Goal: Transaction & Acquisition: Purchase product/service

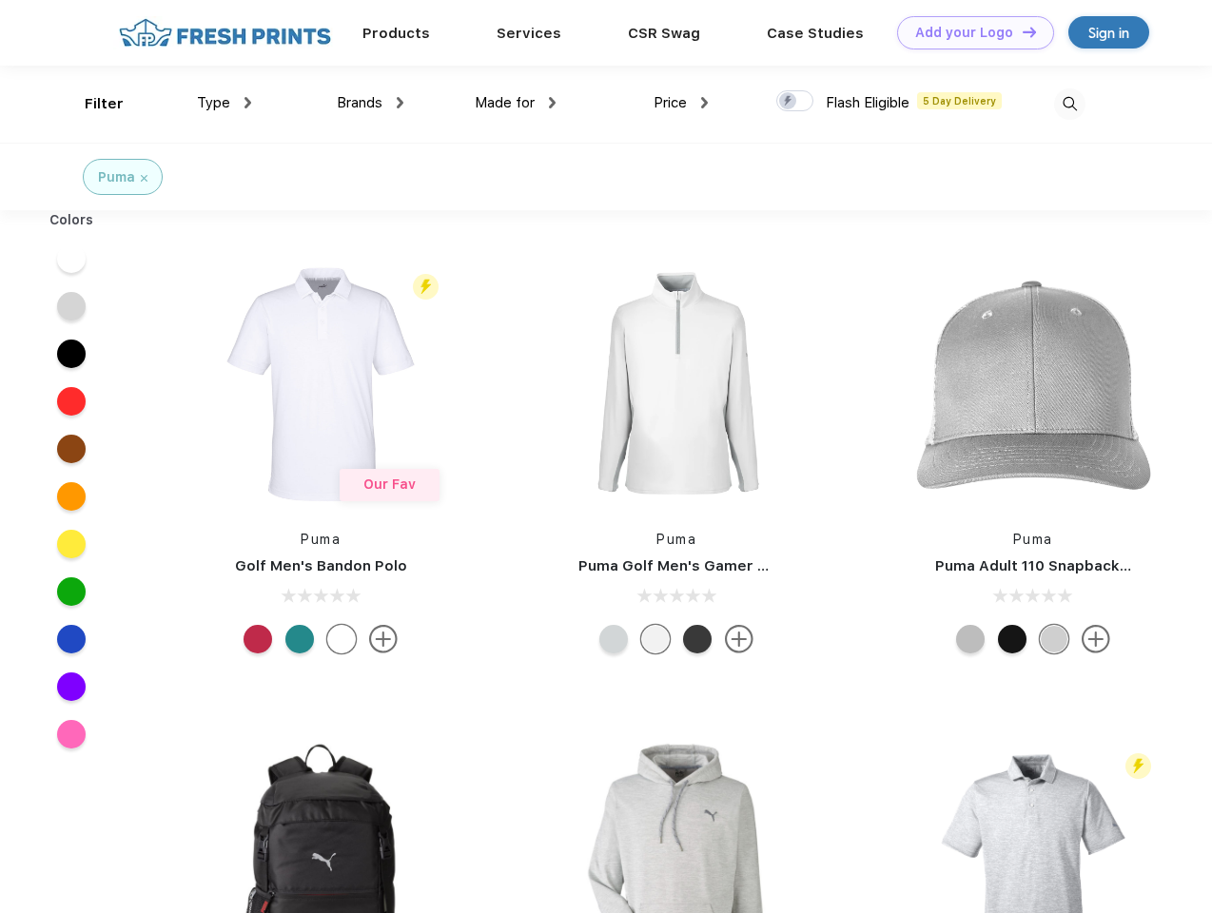
click at [968, 32] on link "Add your Logo Design Tool" at bounding box center [975, 32] width 157 height 33
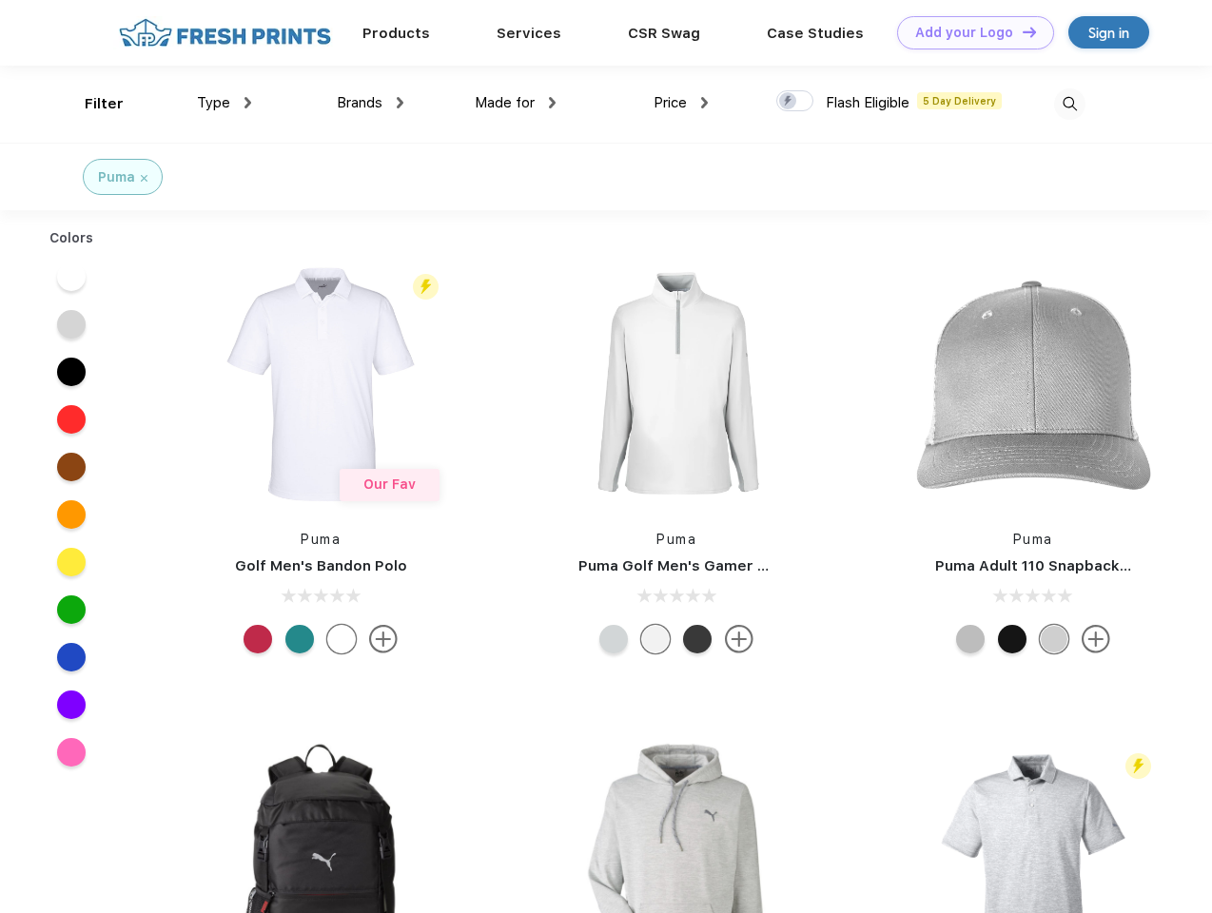
click at [0, 0] on div "Design Tool" at bounding box center [0, 0] width 0 height 0
click at [1021, 31] on link "Add your Logo Design Tool" at bounding box center [975, 32] width 157 height 33
click at [91, 104] on div "Filter" at bounding box center [104, 104] width 39 height 22
click at [224, 103] on span "Type" at bounding box center [213, 102] width 33 height 17
click at [370, 103] on span "Brands" at bounding box center [360, 102] width 46 height 17
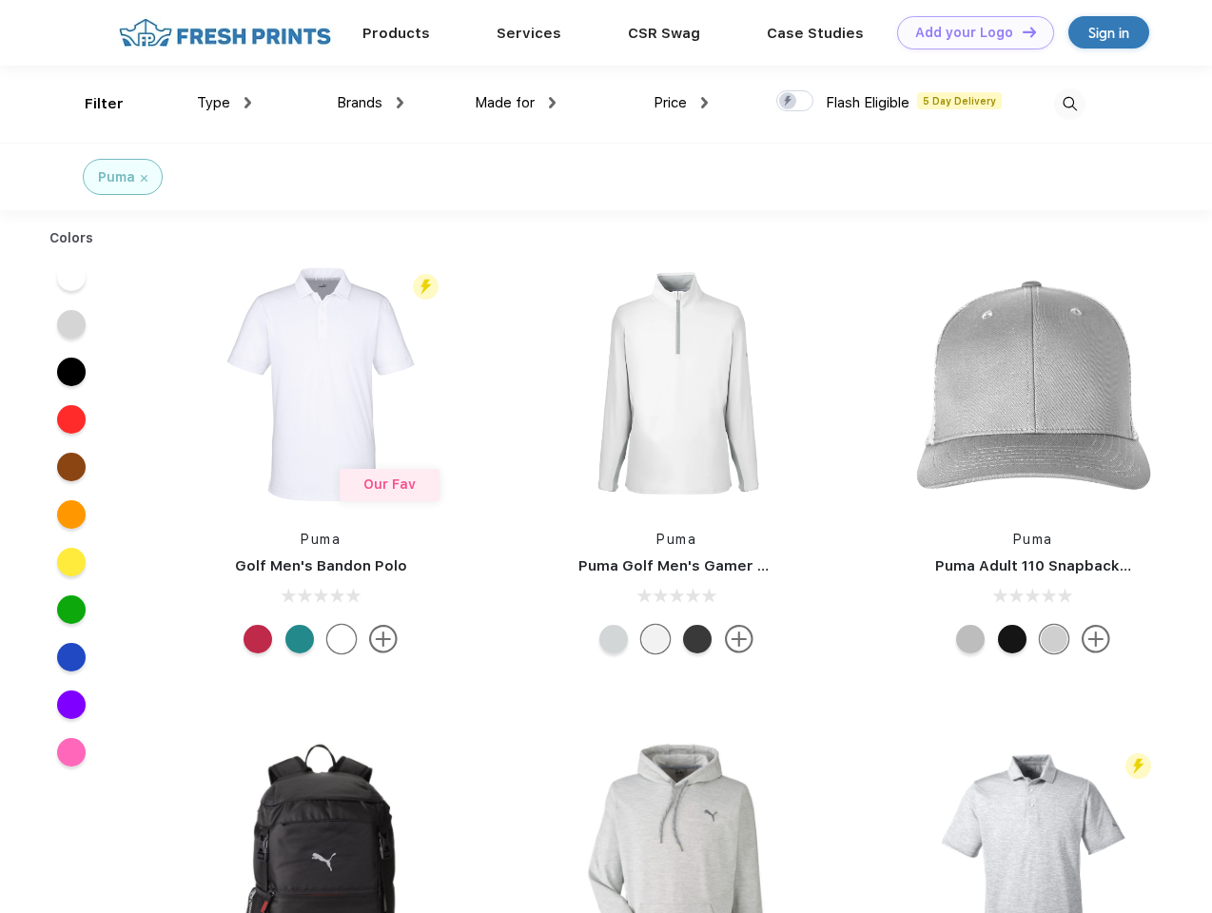
click at [516, 103] on span "Made for" at bounding box center [505, 102] width 60 height 17
click at [681, 103] on span "Price" at bounding box center [669, 102] width 33 height 17
click at [795, 102] on div at bounding box center [794, 100] width 37 height 21
click at [789, 102] on input "checkbox" at bounding box center [782, 95] width 12 height 12
click at [1069, 104] on img at bounding box center [1069, 103] width 31 height 31
